Goal: Task Accomplishment & Management: Complete application form

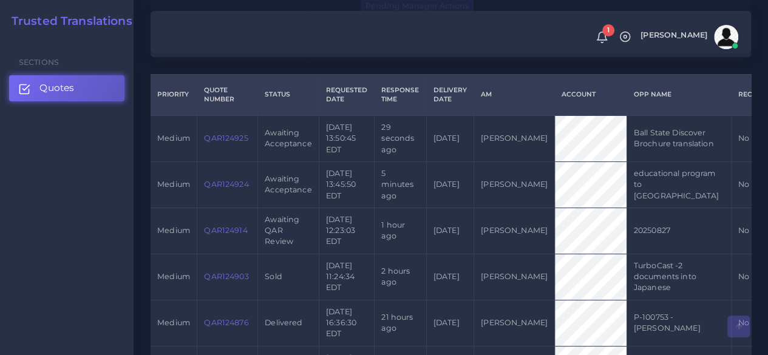
scroll to position [295, 0]
click at [239, 188] on link "QAR124924" at bounding box center [226, 183] width 44 height 9
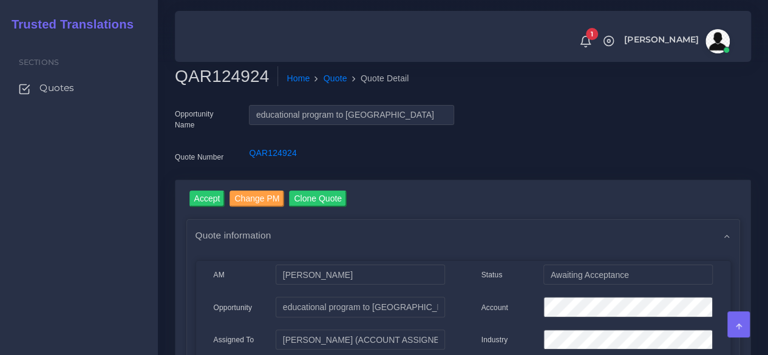
click at [210, 80] on h2 "QAR124924" at bounding box center [226, 76] width 103 height 21
copy h2 "QAR124924"
click at [206, 195] on input "Accept" at bounding box center [207, 199] width 36 height 16
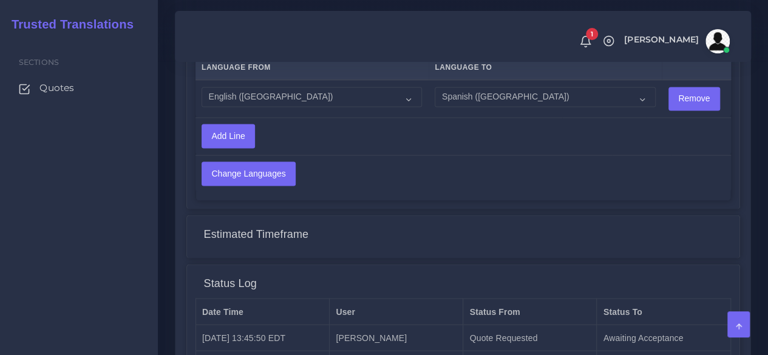
scroll to position [1137, 0]
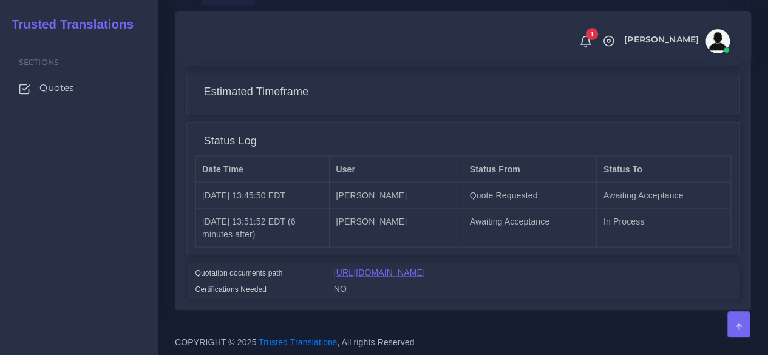
click at [373, 267] on link "[URL][DOMAIN_NAME]" at bounding box center [379, 272] width 91 height 10
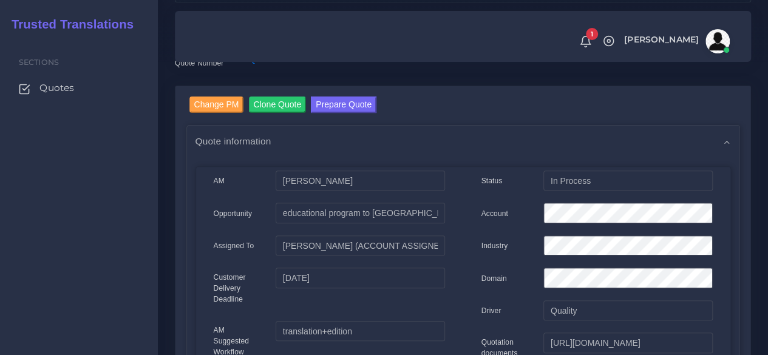
scroll to position [129, 0]
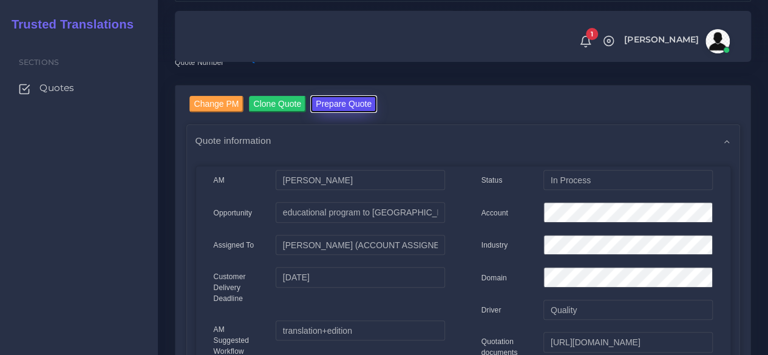
click at [328, 99] on button "Prepare Quote" at bounding box center [344, 104] width 66 height 16
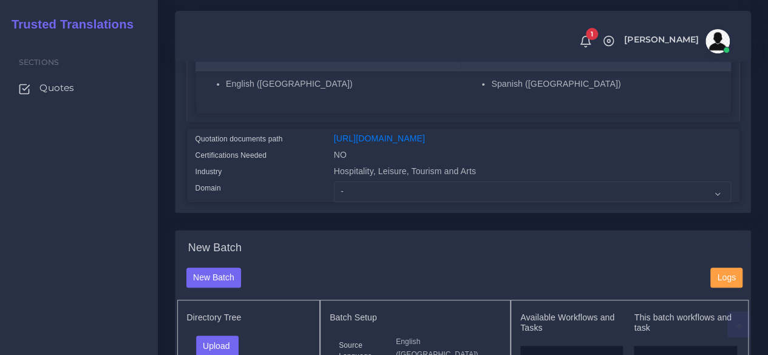
scroll to position [301, 0]
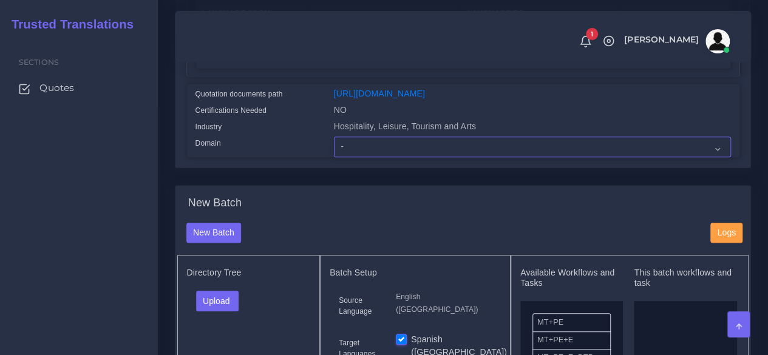
click at [372, 157] on select "- Advertising and Media Agriculture, Forestry and Fishing Architecture, Buildin…" at bounding box center [532, 147] width 397 height 21
select select "Education"
click at [334, 157] on select "- Advertising and Media Agriculture, Forestry and Fishing Architecture, Buildin…" at bounding box center [532, 147] width 397 height 21
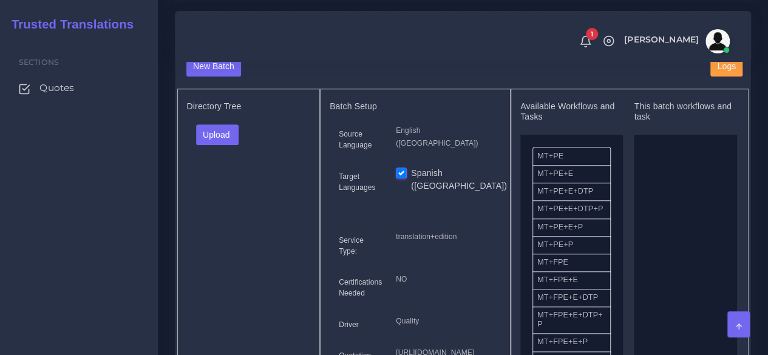
scroll to position [485, 0]
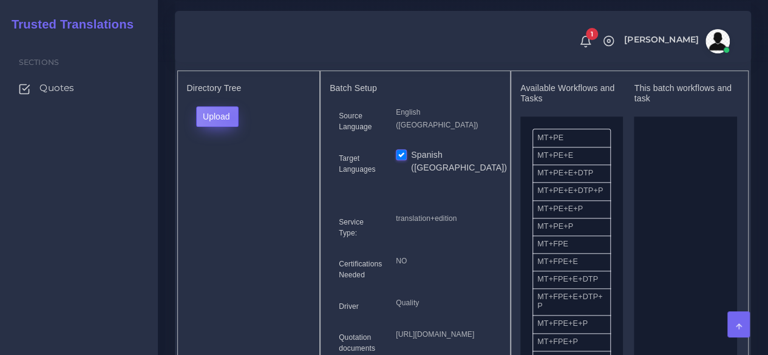
click at [232, 127] on button "Upload" at bounding box center [217, 116] width 43 height 21
click at [233, 170] on label "Files" at bounding box center [239, 162] width 84 height 15
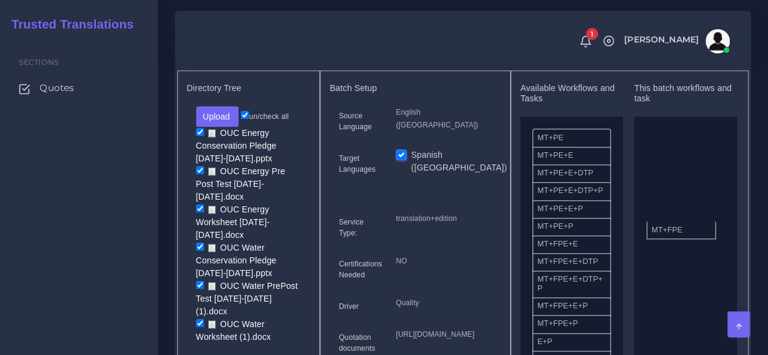
drag, startPoint x: 562, startPoint y: 273, endPoint x: 679, endPoint y: 251, distance: 119.1
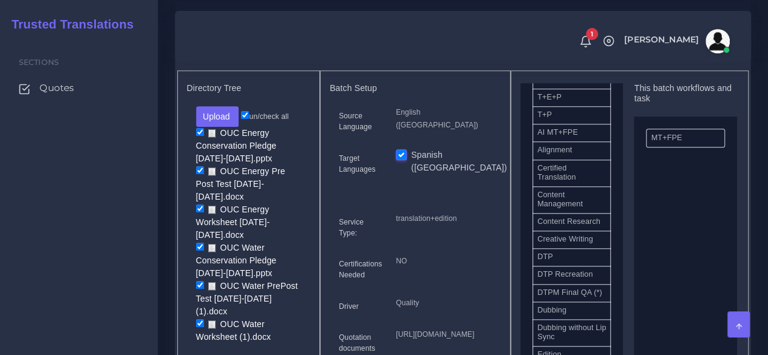
scroll to position [332, 0]
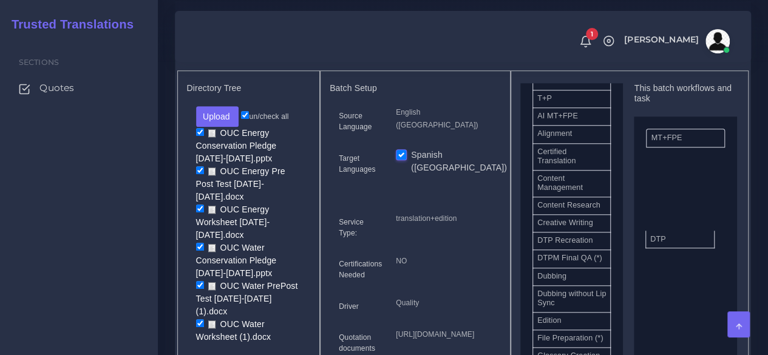
drag, startPoint x: 570, startPoint y: 271, endPoint x: 682, endPoint y: 257, distance: 113.9
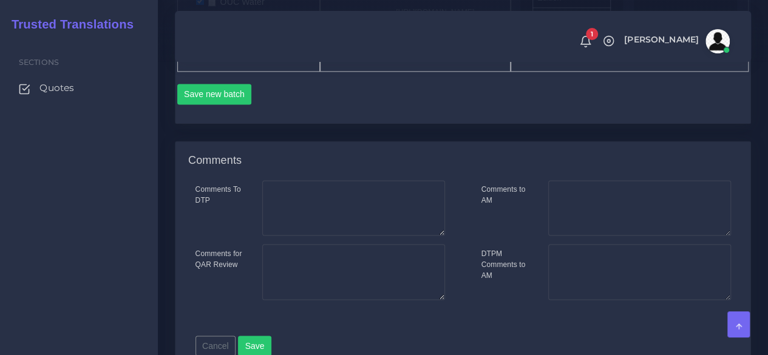
scroll to position [808, 0]
click at [225, 104] on button "Save new batch" at bounding box center [214, 93] width 75 height 21
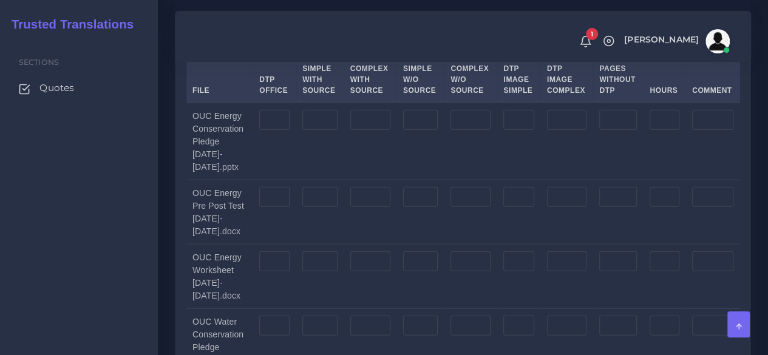
scroll to position [1430, 0]
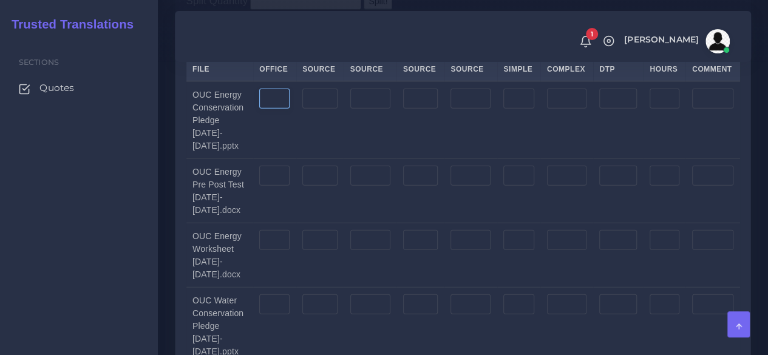
click at [282, 109] on input "number" at bounding box center [274, 99] width 30 height 21
type input "2"
click at [279, 186] on input "number" at bounding box center [274, 176] width 30 height 21
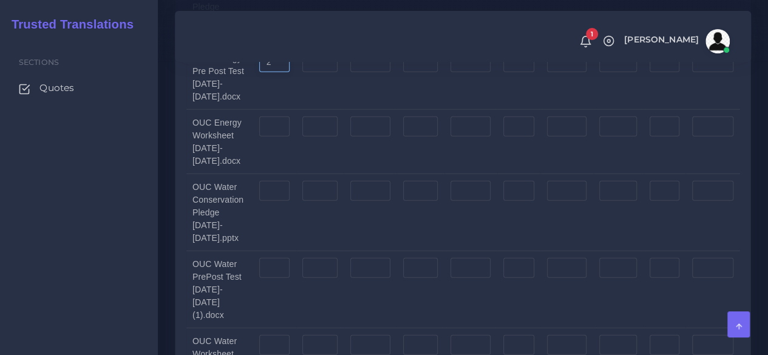
scroll to position [1544, 0]
type input "2"
click at [279, 137] on input "number" at bounding box center [274, 126] width 30 height 21
type input "2"
click at [276, 201] on input "number" at bounding box center [274, 190] width 30 height 21
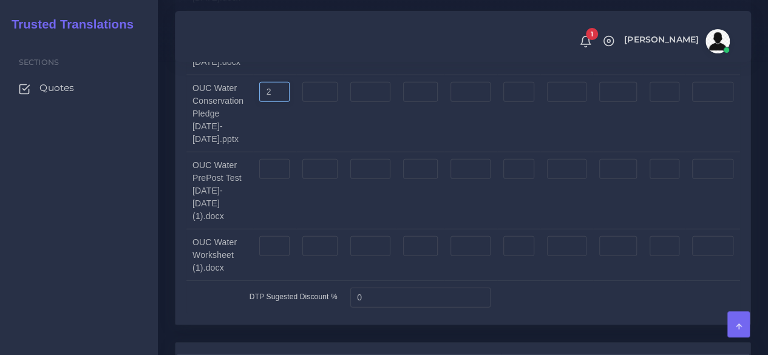
scroll to position [1644, 0]
type input "2"
click at [275, 178] on input "number" at bounding box center [274, 167] width 30 height 21
type input "2"
click at [278, 255] on input "number" at bounding box center [274, 244] width 30 height 21
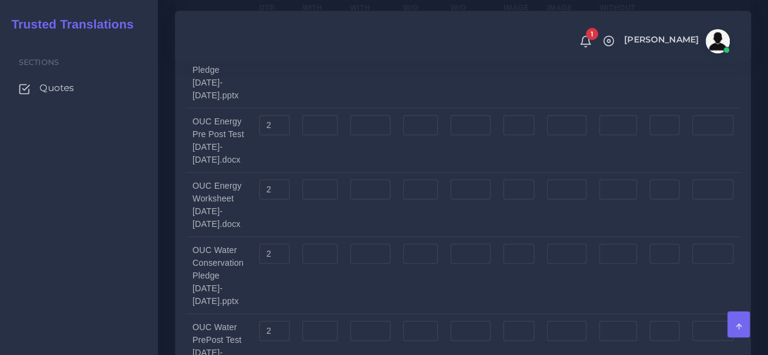
scroll to position [1459, 0]
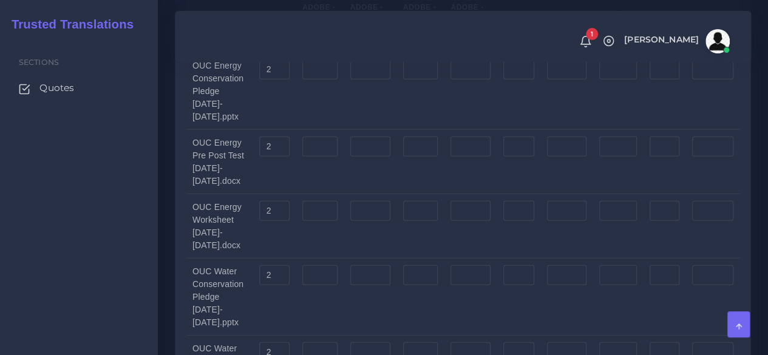
type input "2"
click at [520, 80] on input "number" at bounding box center [518, 70] width 30 height 21
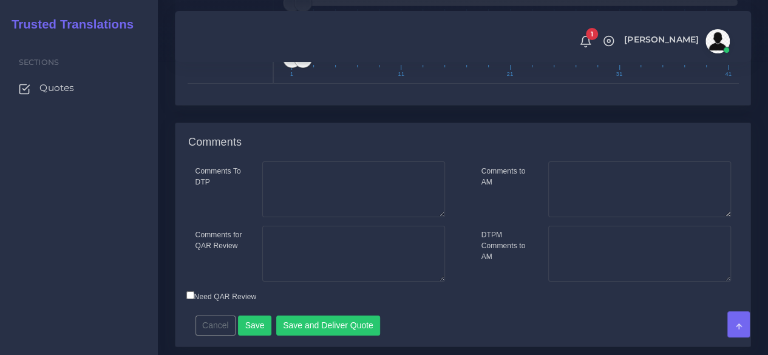
scroll to position [2279, 0]
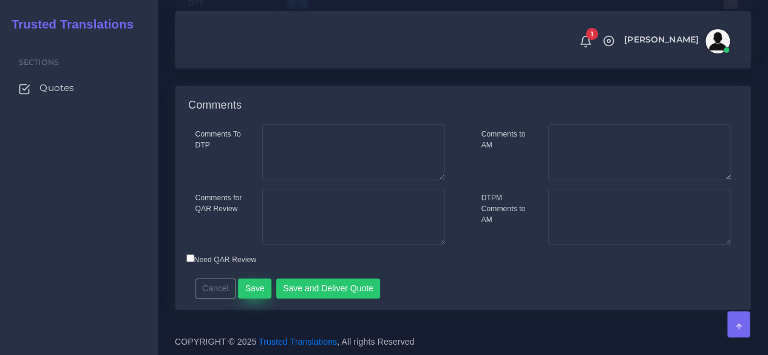
type input "2"
click at [251, 283] on button "Save" at bounding box center [254, 289] width 33 height 21
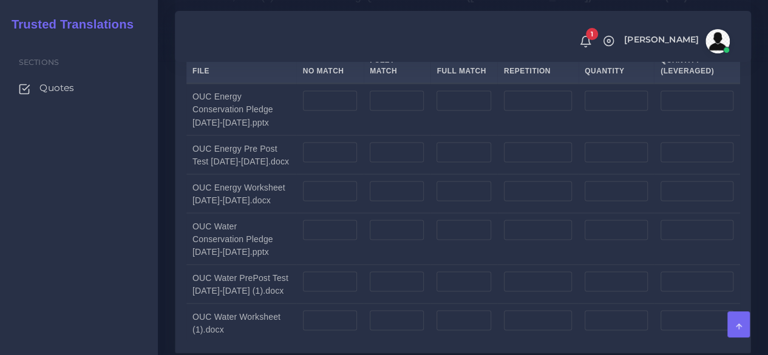
scroll to position [1037, 0]
click at [259, 44] on label "Upload WC from MemSource/Trados CSV" at bounding box center [262, 35] width 152 height 16
click at [0, 0] on input "Upload WC from MemSource/Trados CSV" at bounding box center [0, 0] width 0 height 0
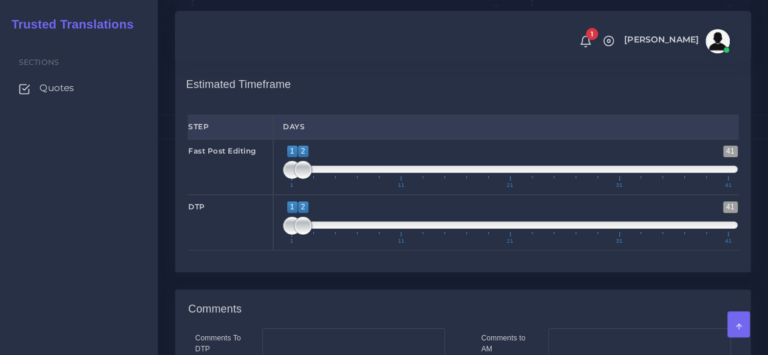
scroll to position [2083, 0]
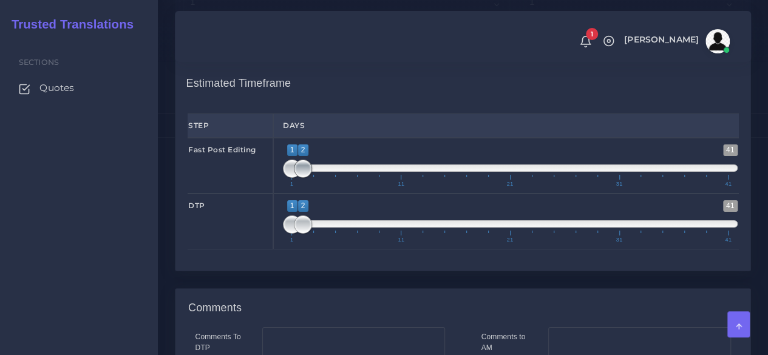
type input "1;1"
drag, startPoint x: 307, startPoint y: 199, endPoint x: 247, endPoint y: 188, distance: 61.8
click at [247, 188] on div "Fast Post Editing 1 41 1 1 1 — 1 1 11 21 31 41 1;1" at bounding box center [463, 166] width 569 height 56
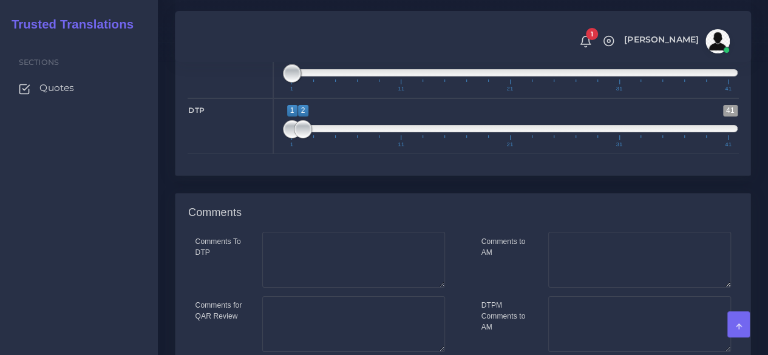
scroll to position [2168, 0]
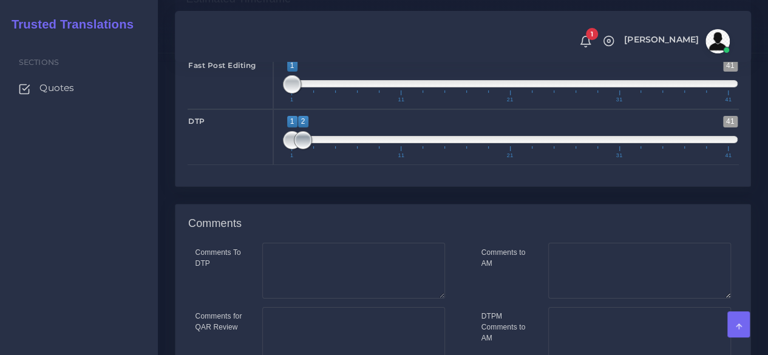
type input "1;1"
drag, startPoint x: 302, startPoint y: 170, endPoint x: 245, endPoint y: 158, distance: 58.2
click at [245, 158] on div "DTP 1 41 1 1 1 — 1 1 11 21 31 41 1;1" at bounding box center [463, 137] width 569 height 56
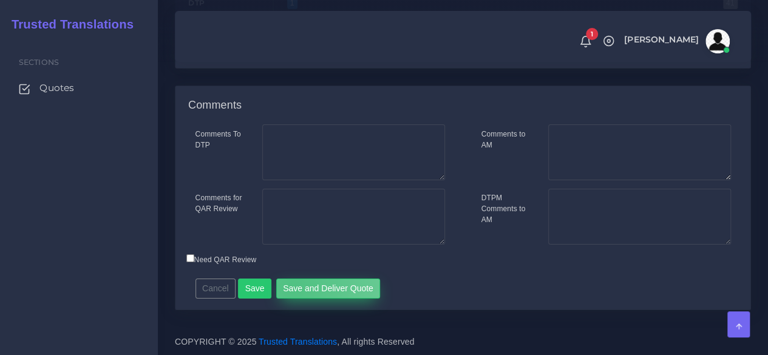
click at [288, 287] on button "Save and Deliver Quote" at bounding box center [328, 289] width 104 height 21
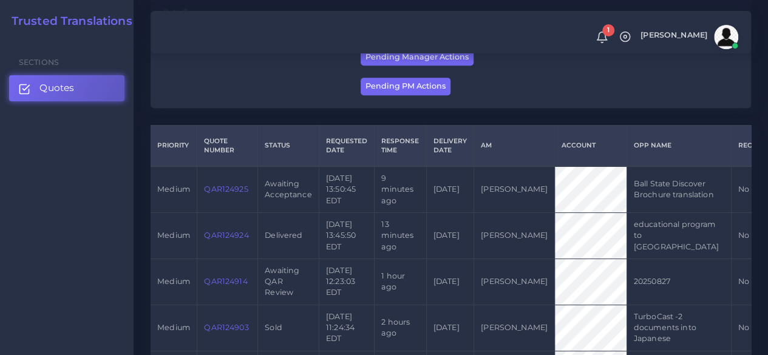
scroll to position [244, 0]
click at [240, 191] on link "QAR124925" at bounding box center [226, 188] width 44 height 9
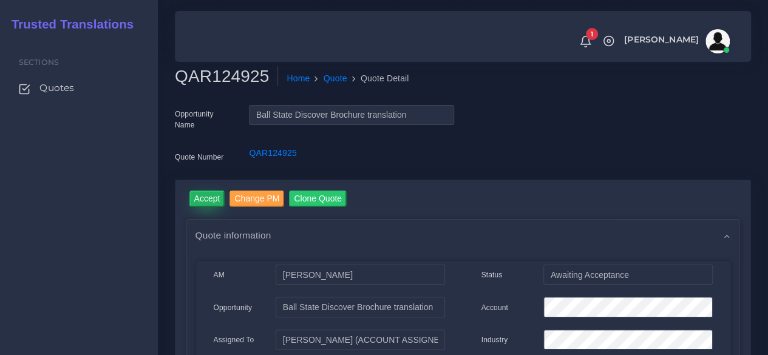
click at [211, 205] on input "Accept" at bounding box center [207, 199] width 36 height 16
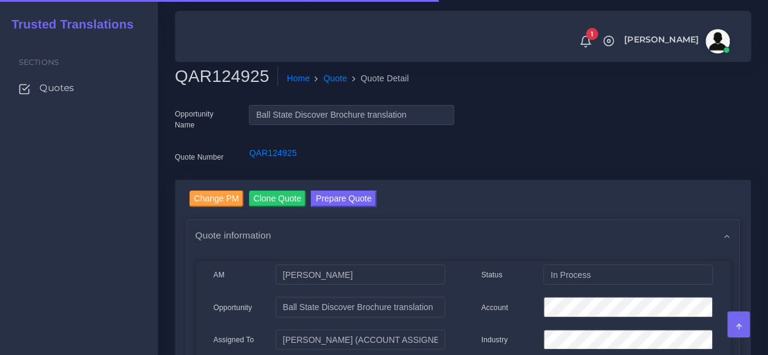
click at [249, 84] on h2 "QAR124925" at bounding box center [226, 76] width 103 height 21
copy h2 "QAR124925"
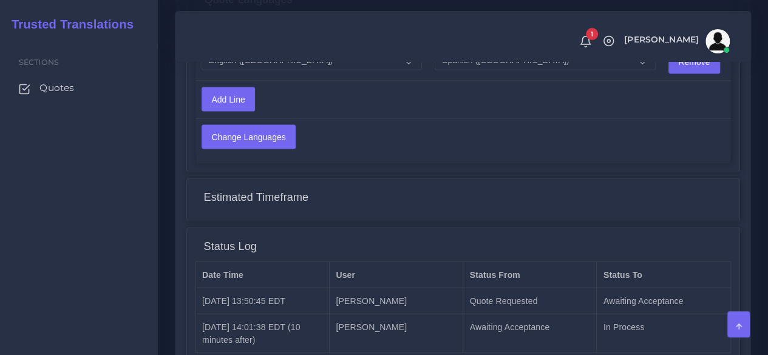
scroll to position [1319, 0]
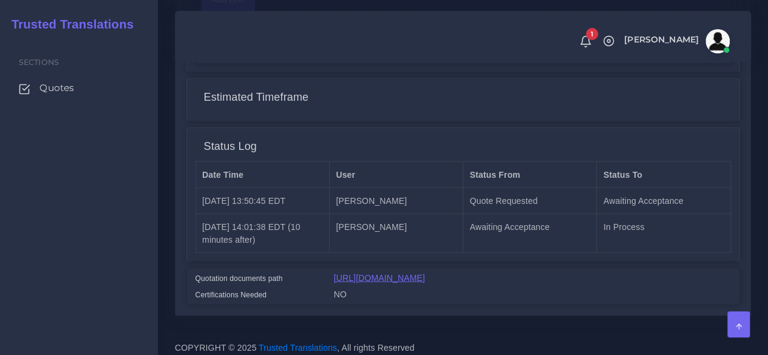
click at [425, 273] on link "[URL][DOMAIN_NAME]" at bounding box center [379, 278] width 91 height 10
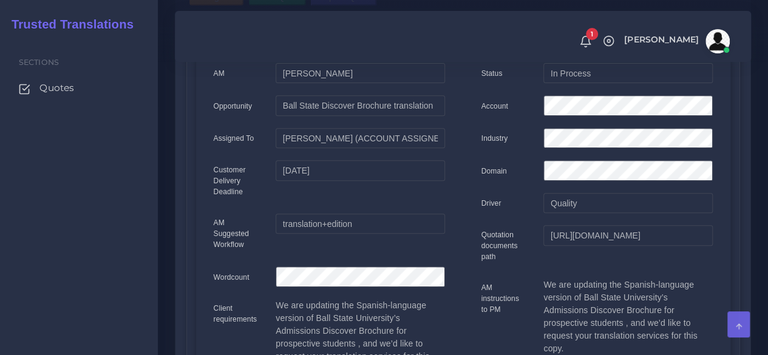
scroll to position [0, 0]
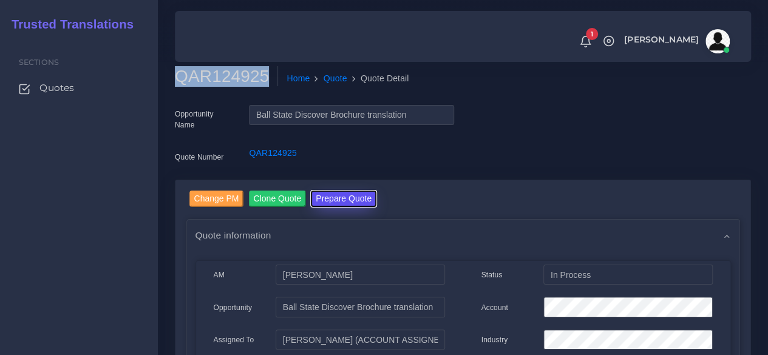
click at [364, 193] on button "Prepare Quote" at bounding box center [344, 199] width 66 height 16
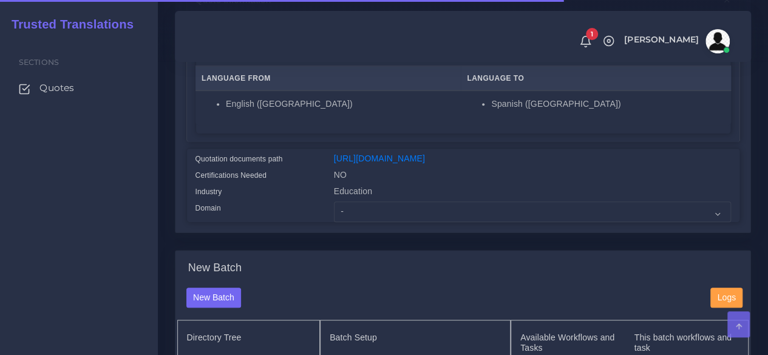
scroll to position [239, 0]
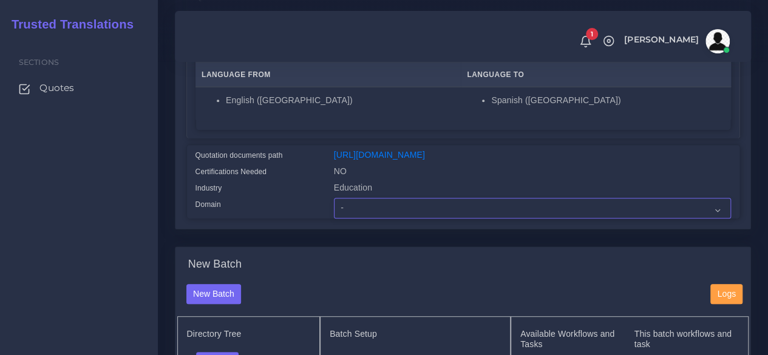
click at [368, 219] on select "- Advertising and Media Agriculture, Forestry and Fishing Architecture, Buildin…" at bounding box center [532, 208] width 397 height 21
select select "Education"
click at [334, 219] on select "- Advertising and Media Agriculture, Forestry and Fishing Architecture, Buildin…" at bounding box center [532, 208] width 397 height 21
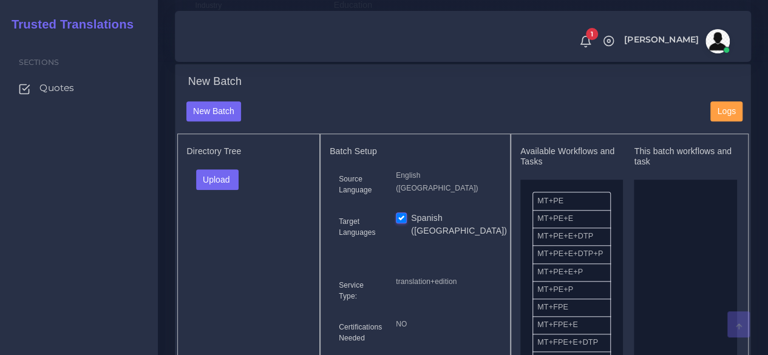
scroll to position [430, 0]
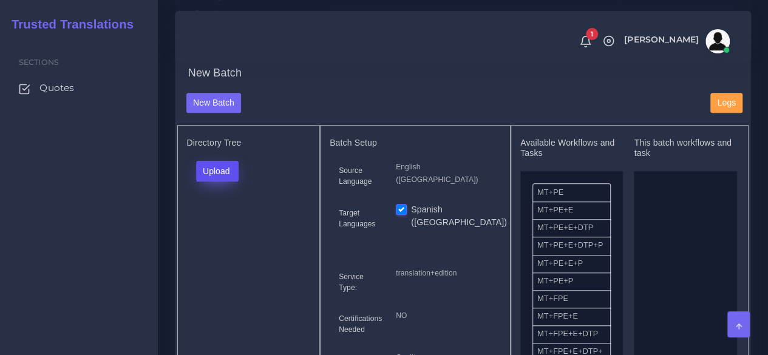
click at [235, 182] on button "Upload" at bounding box center [217, 171] width 43 height 21
click at [230, 225] on label "Files" at bounding box center [239, 216] width 84 height 15
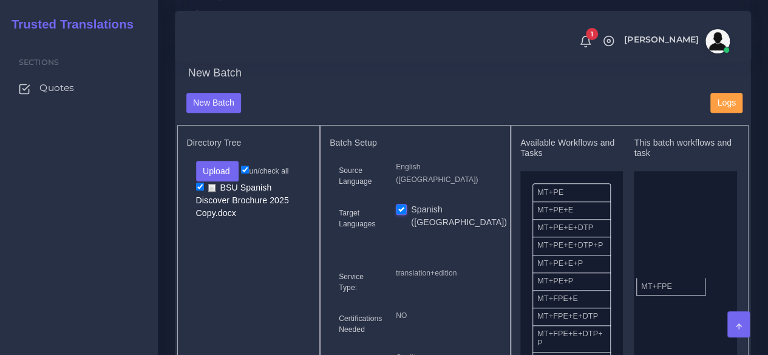
drag, startPoint x: 562, startPoint y: 324, endPoint x: 666, endPoint y: 303, distance: 106.5
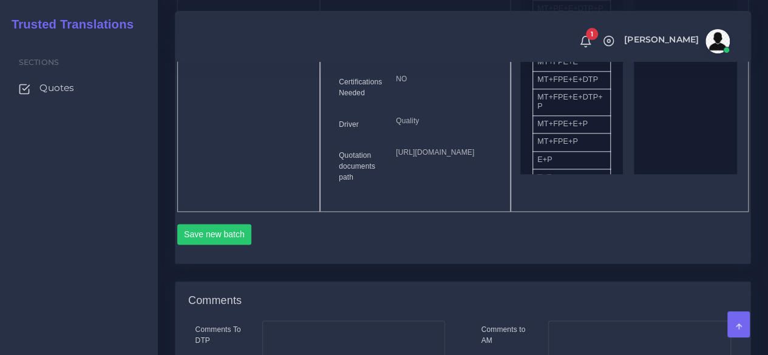
scroll to position [685, 0]
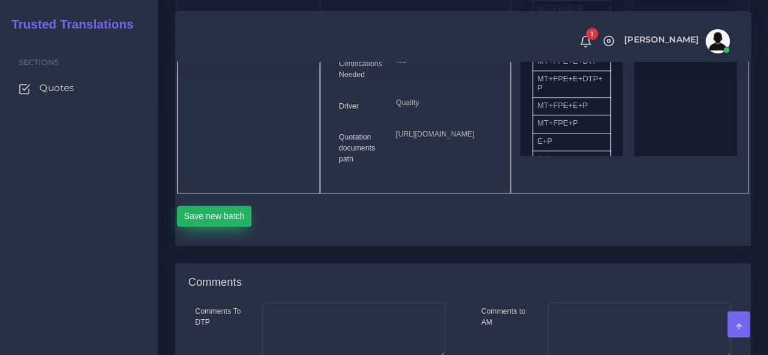
click at [239, 226] on button "Save new batch" at bounding box center [214, 216] width 75 height 21
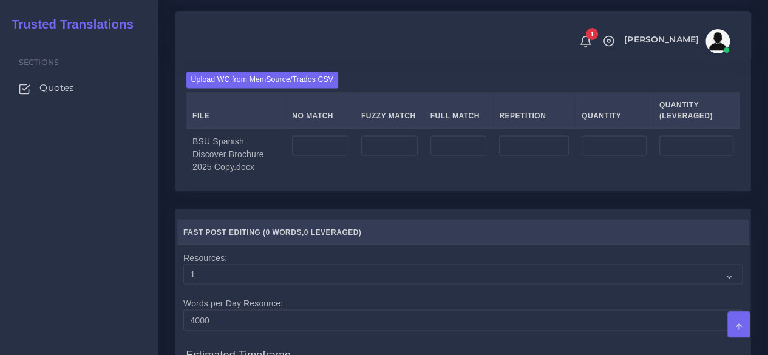
scroll to position [1052, 0]
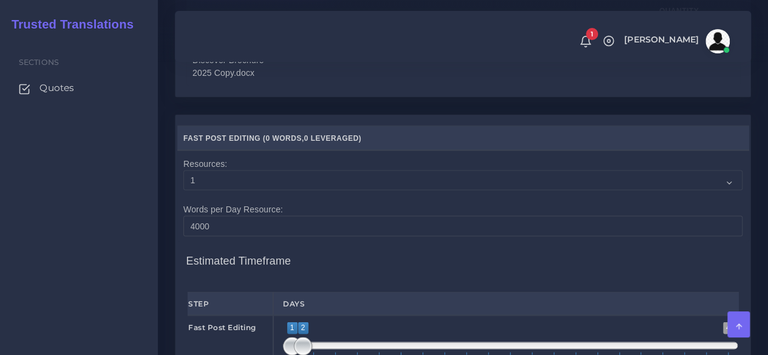
click at [0, 0] on input "Upload WC from MemSource/Trados CSV" at bounding box center [0, 0] width 0 height 0
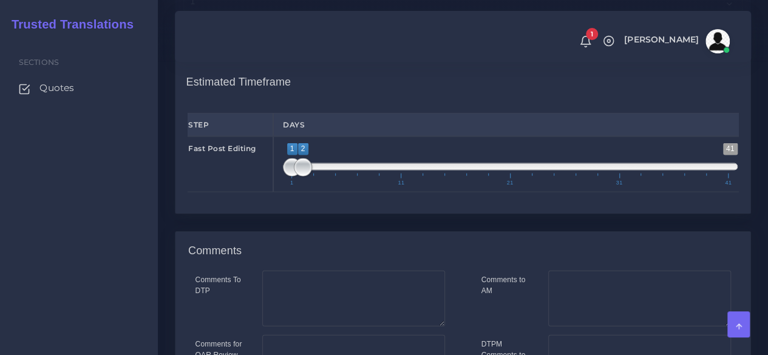
scroll to position [1267, 0]
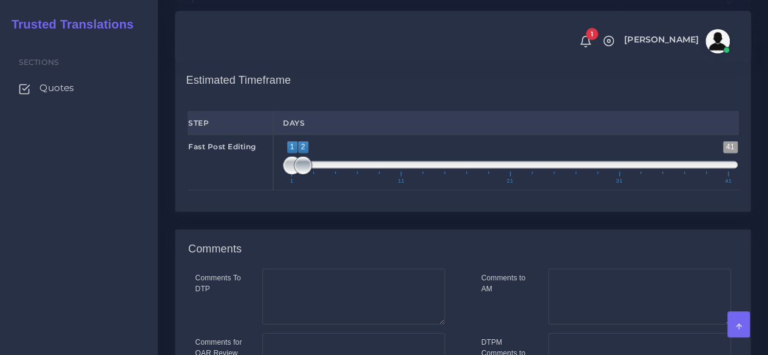
type input "1;1"
drag, startPoint x: 298, startPoint y: 248, endPoint x: 247, endPoint y: 240, distance: 52.3
click at [247, 191] on div "Fast Post Editing 1 41 1 1 1 — 1 1 11 21 31 41 1;1" at bounding box center [463, 163] width 569 height 56
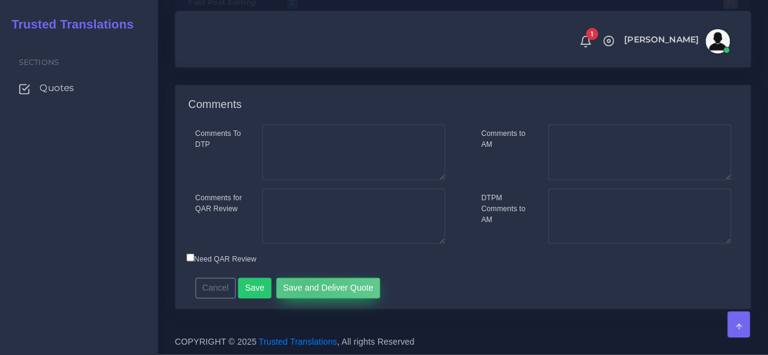
click at [301, 285] on button "Save and Deliver Quote" at bounding box center [328, 288] width 104 height 21
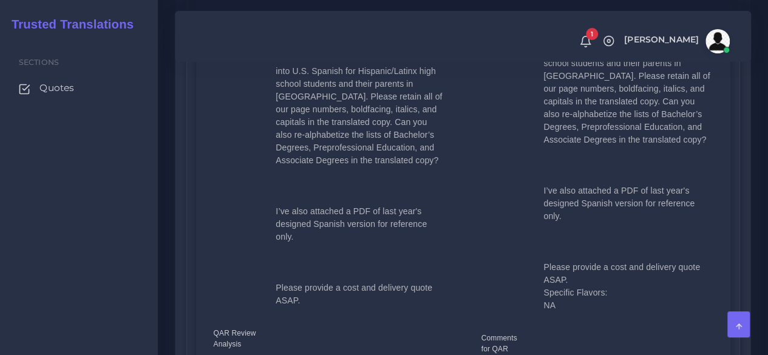
scroll to position [624, 0]
